Goal: Information Seeking & Learning: Learn about a topic

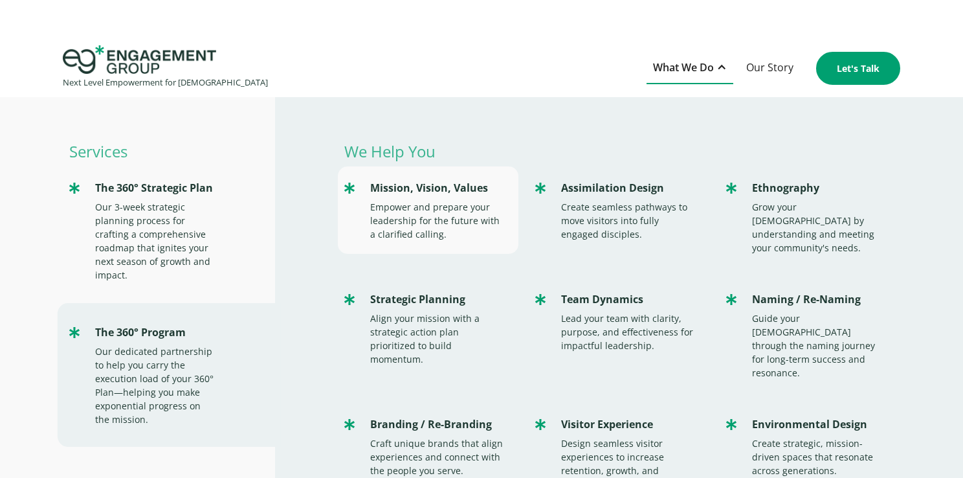
click at [436, 192] on div "Mission, Vision, Values" at bounding box center [437, 187] width 135 height 17
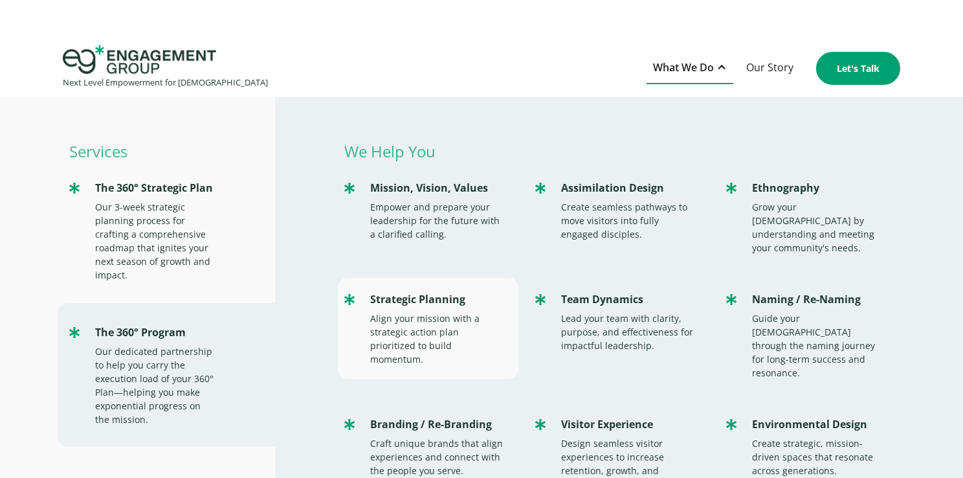
scroll to position [102, 0]
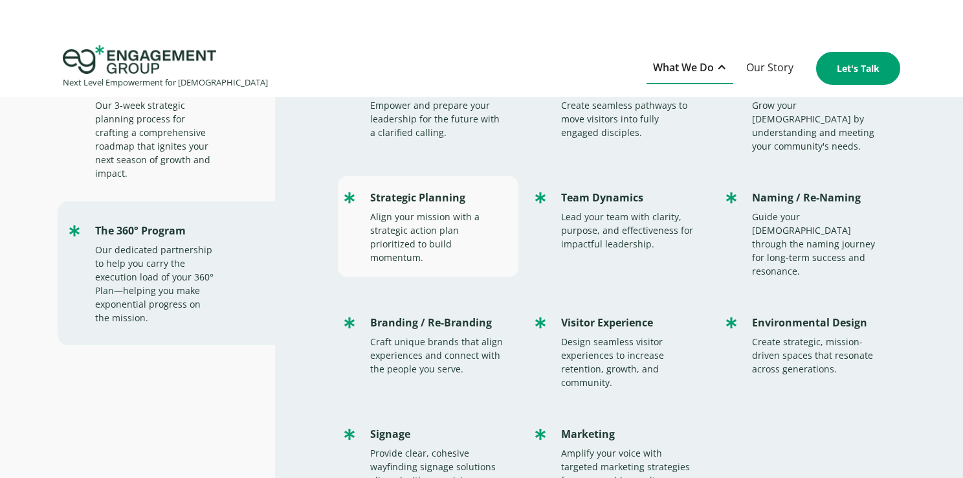
click at [430, 216] on div "Align your mission with a strategic action plan prioritized to build momentum." at bounding box center [437, 237] width 135 height 54
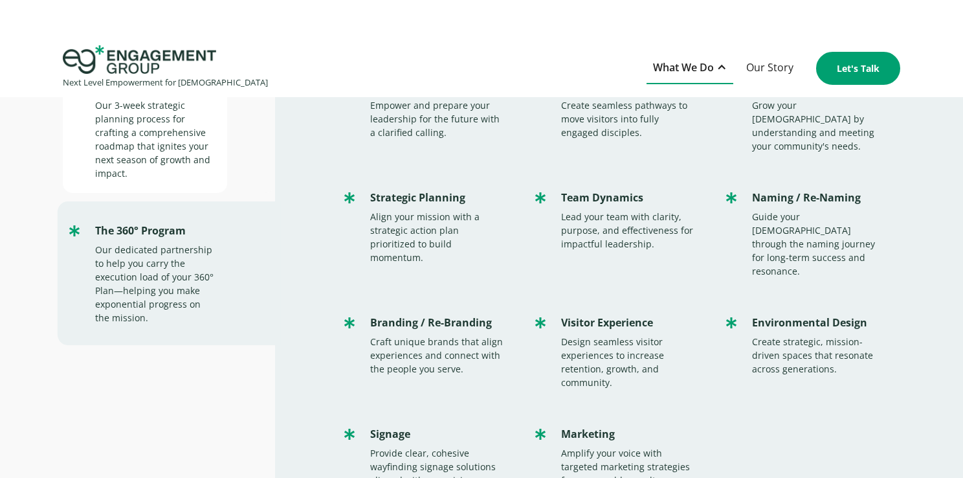
click at [186, 166] on div "Our 3-week strategic planning process for crafting a comprehensive roadmap that…" at bounding box center [154, 139] width 119 height 82
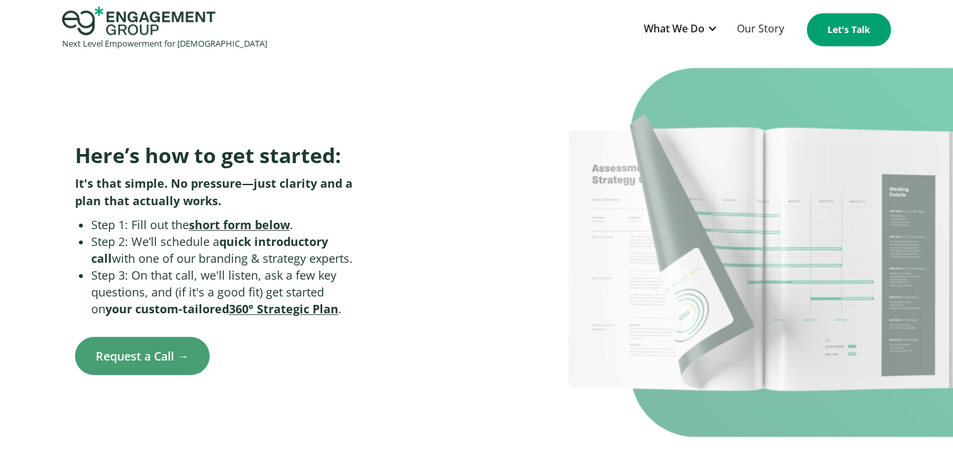
scroll to position [2037, 0]
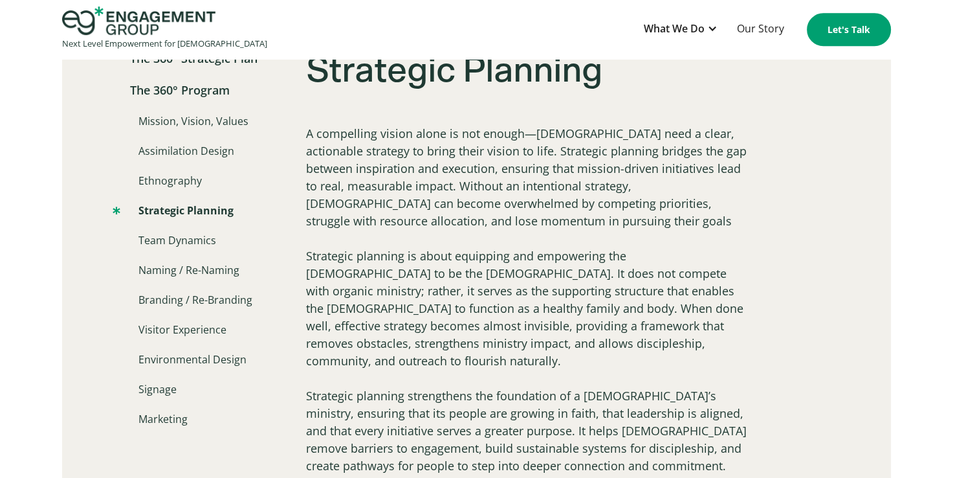
scroll to position [833, 0]
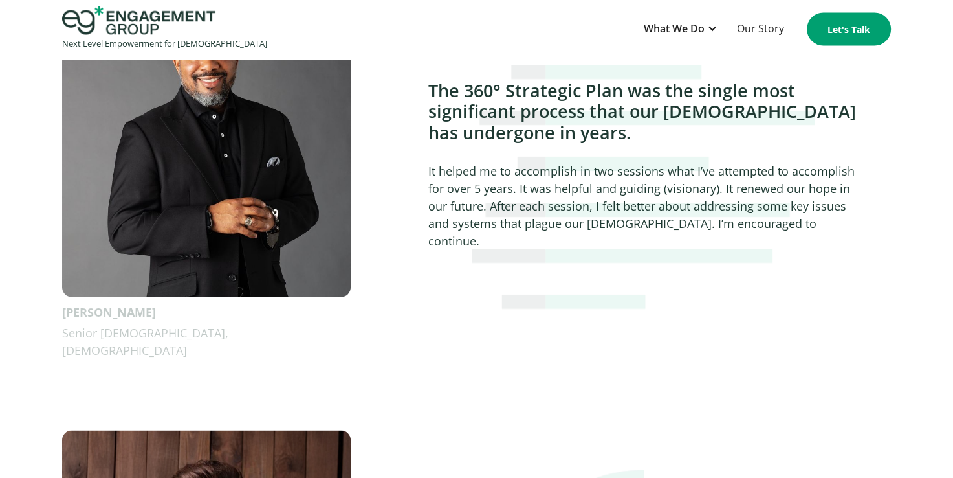
scroll to position [2386, 0]
